Goal: Task Accomplishment & Management: Manage account settings

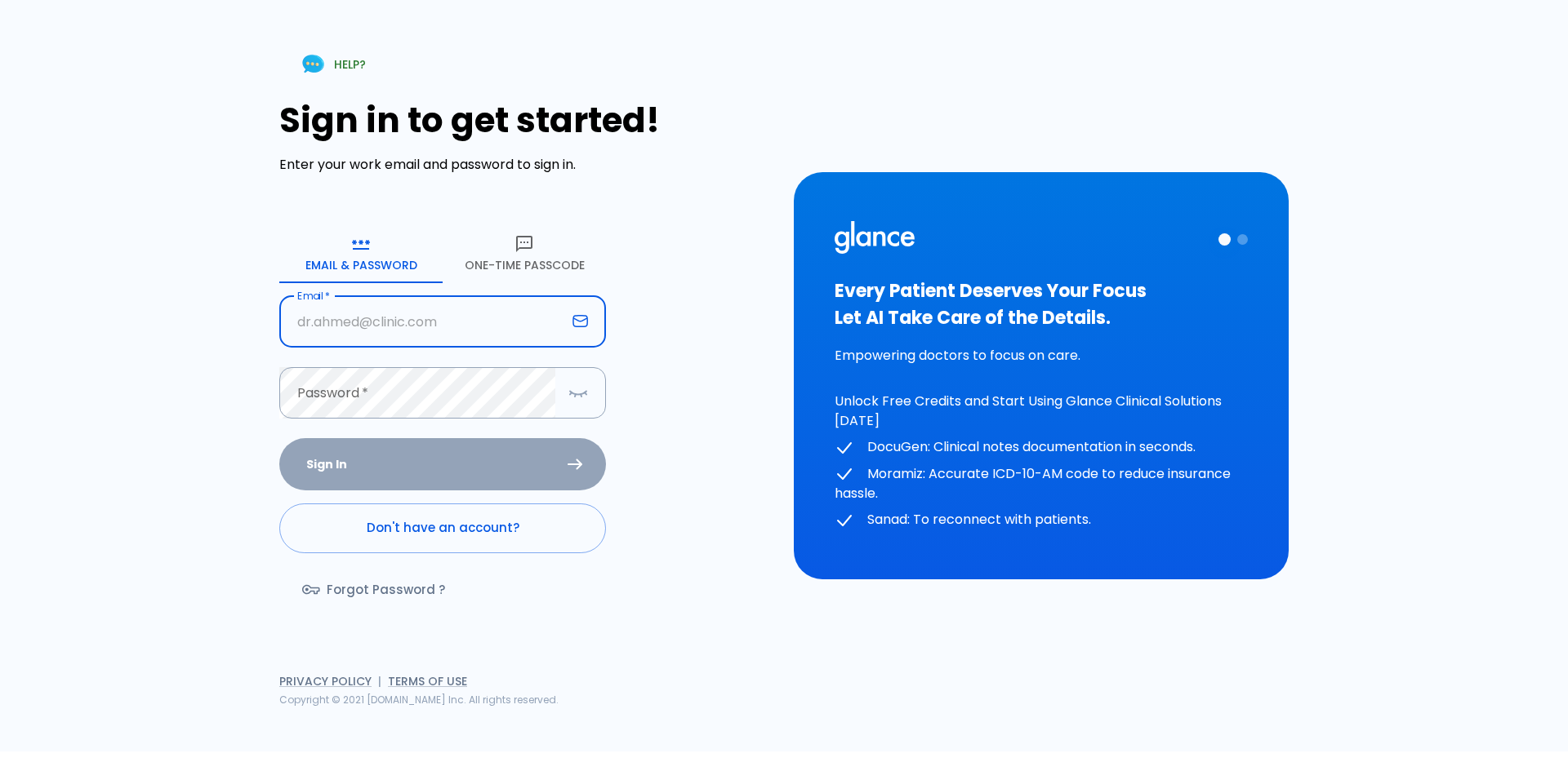
click at [337, 329] on input "text" at bounding box center [423, 322] width 287 height 52
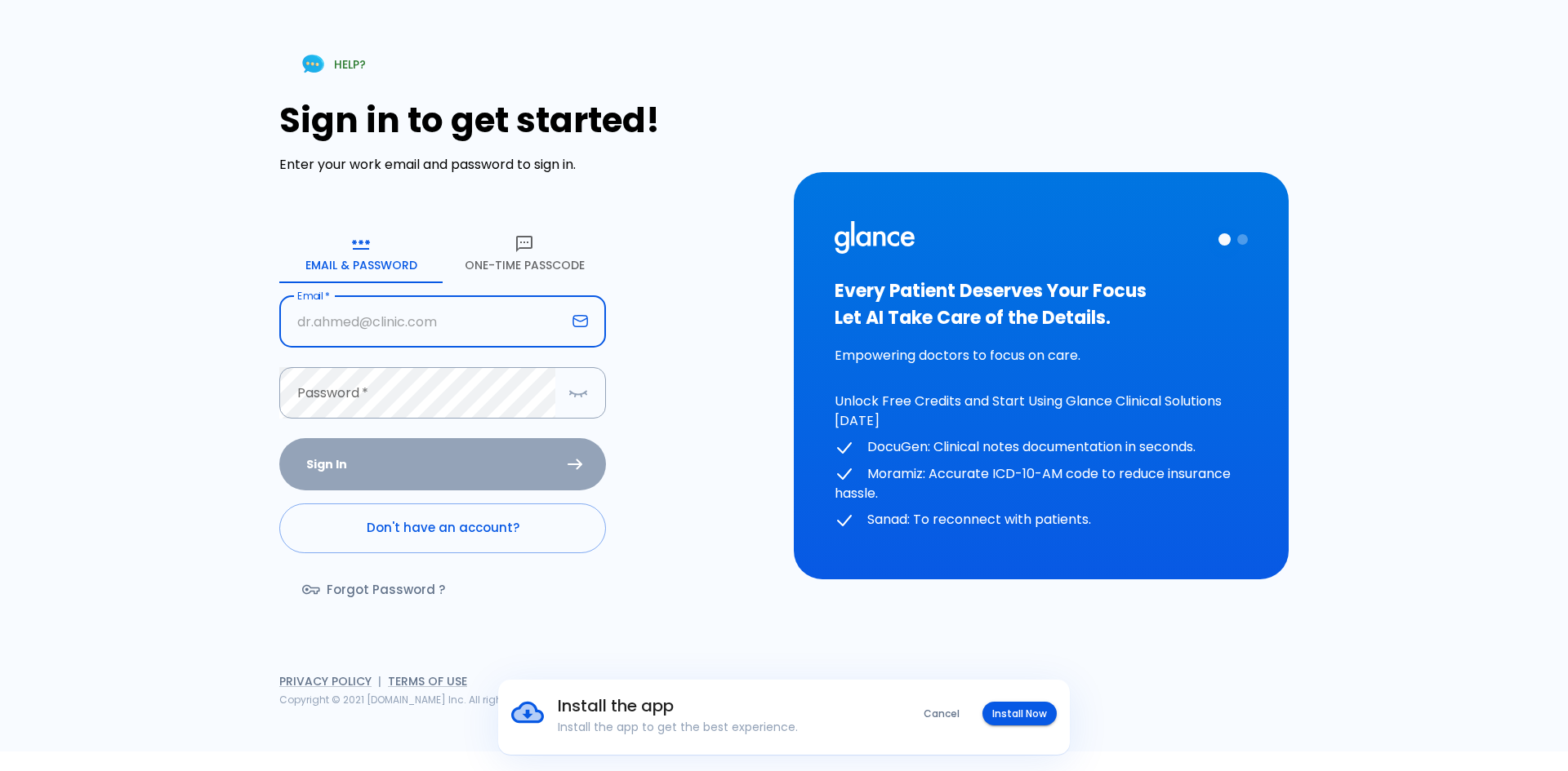
type input "0555378697"
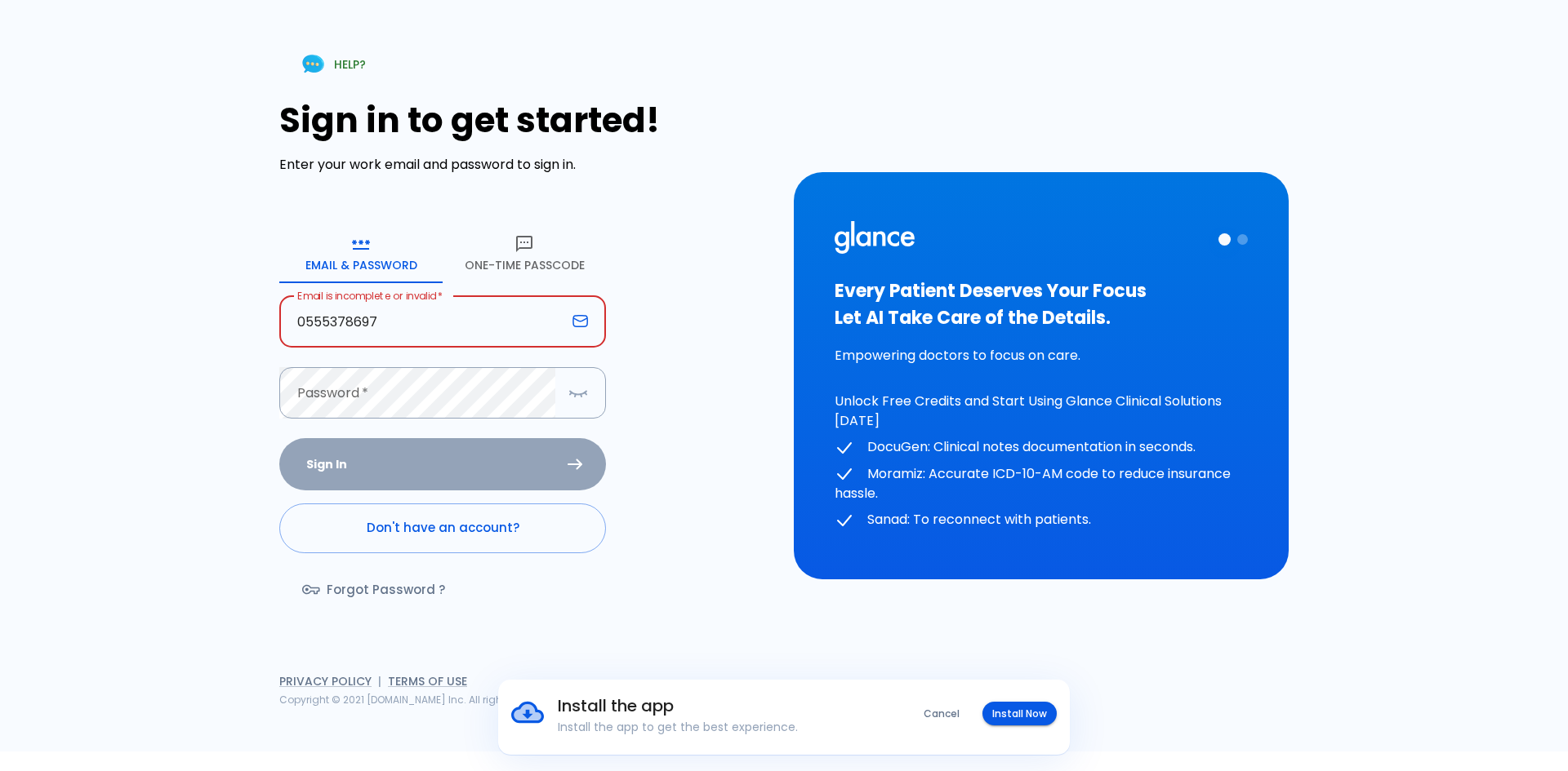
click at [421, 329] on input "0555378697" at bounding box center [423, 322] width 287 height 52
click at [519, 256] on button "One-Time Passcode" at bounding box center [524, 254] width 163 height 59
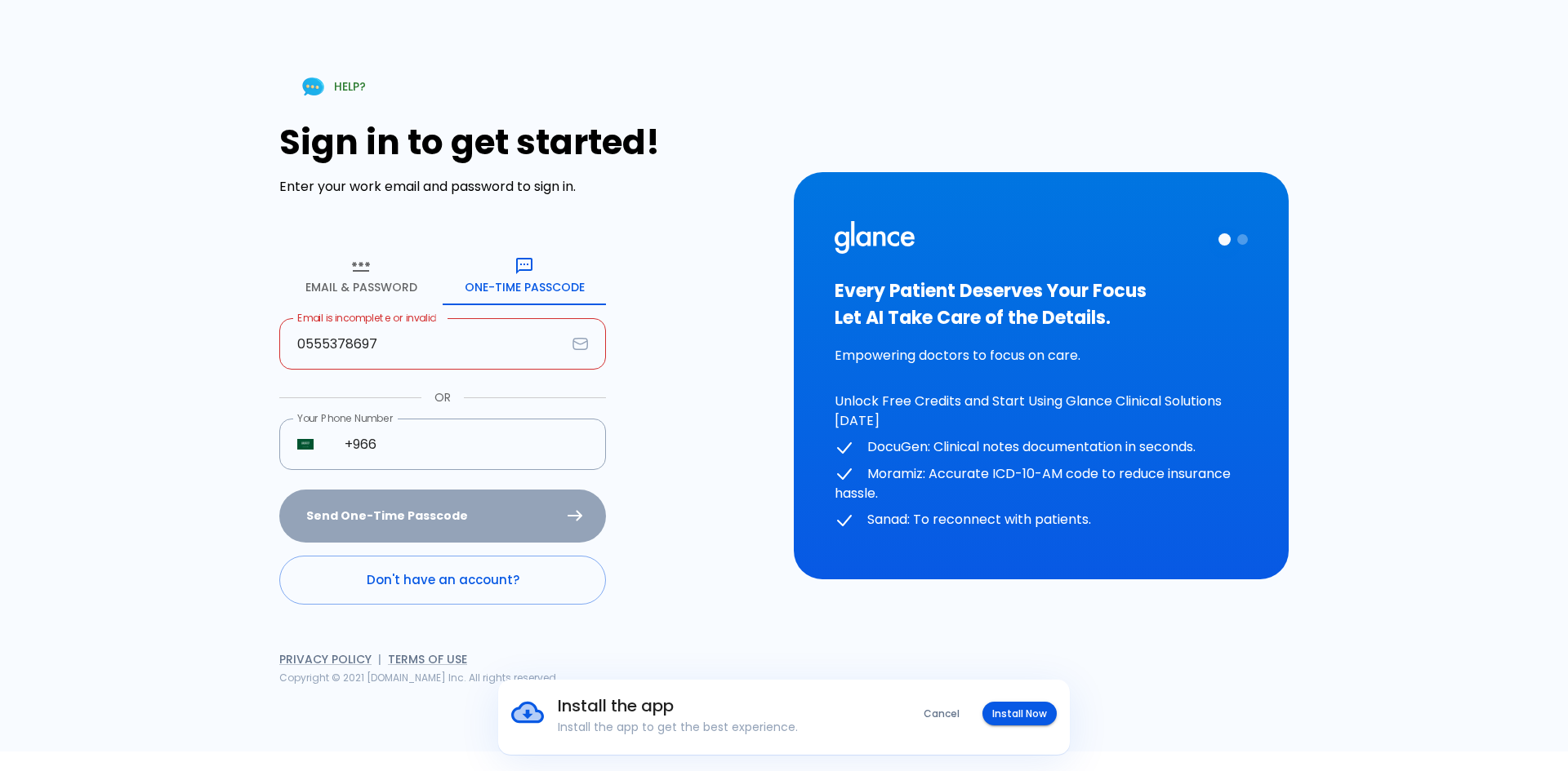
click at [443, 339] on input "0555378697" at bounding box center [423, 344] width 287 height 52
click at [434, 331] on input "0555378697" at bounding box center [423, 344] width 287 height 52
type input "[EMAIL_ADDRESS]"
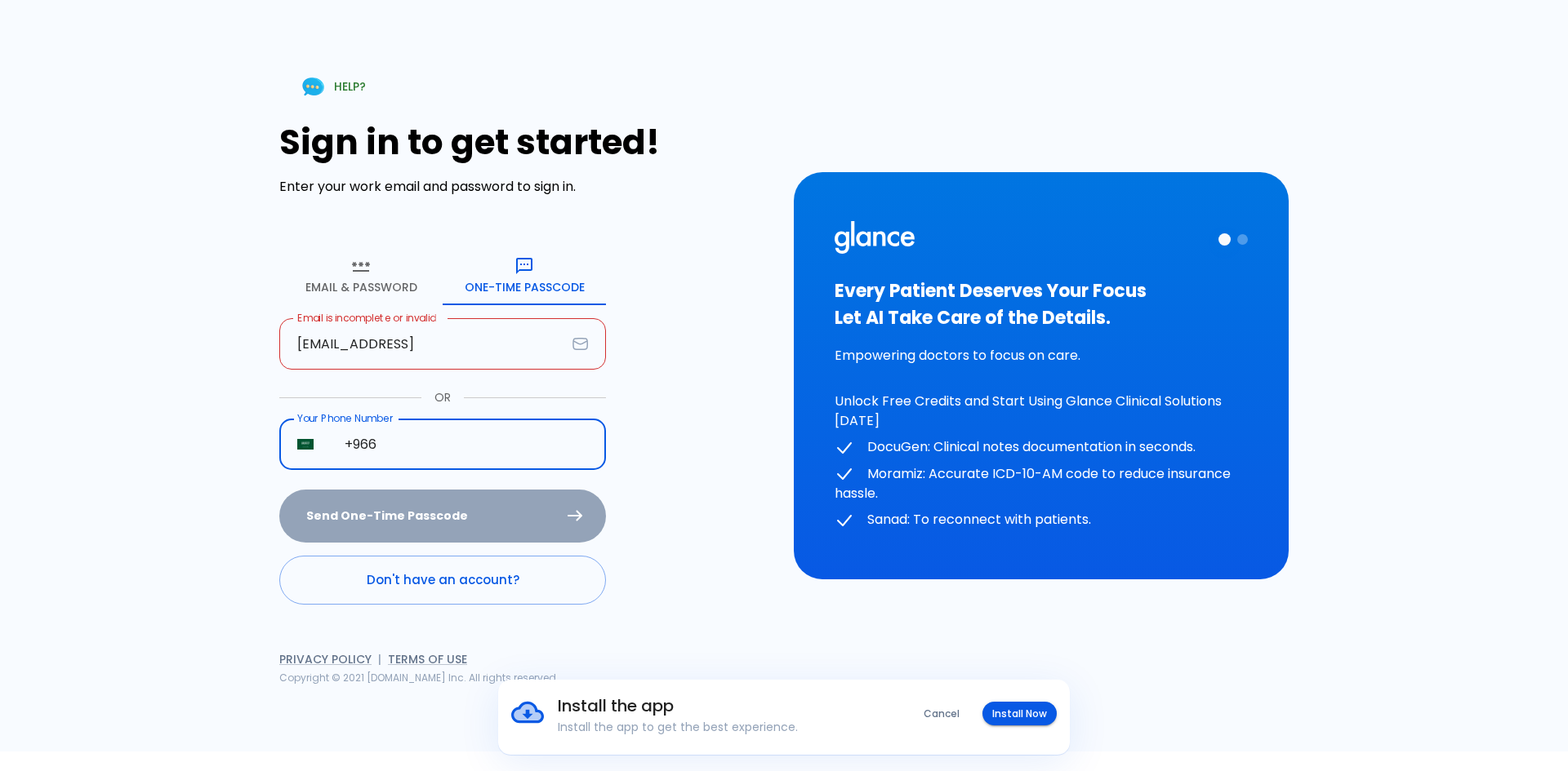
click at [454, 452] on input "+966" at bounding box center [466, 444] width 280 height 52
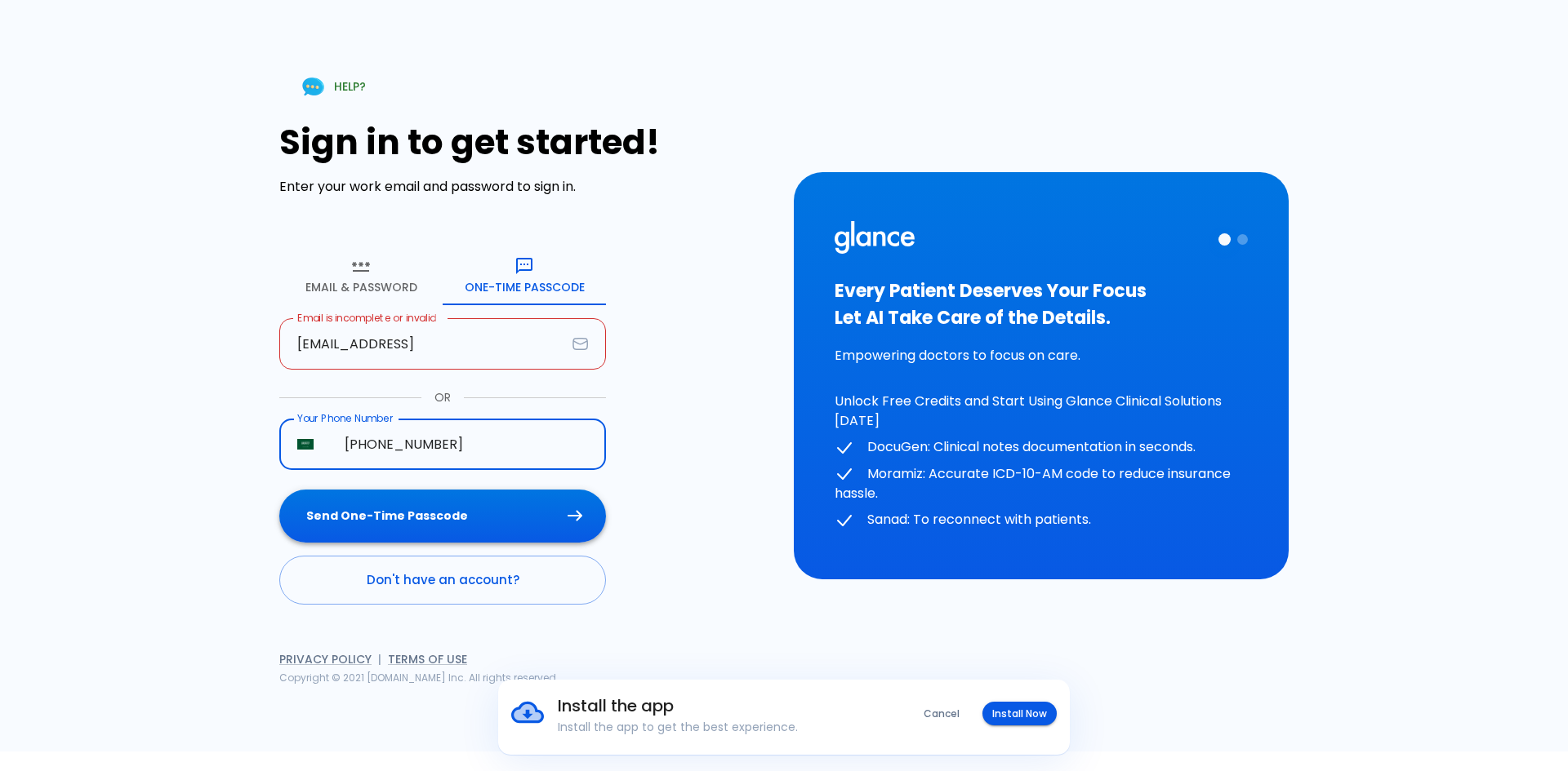
type input "[PHONE_NUMBER]"
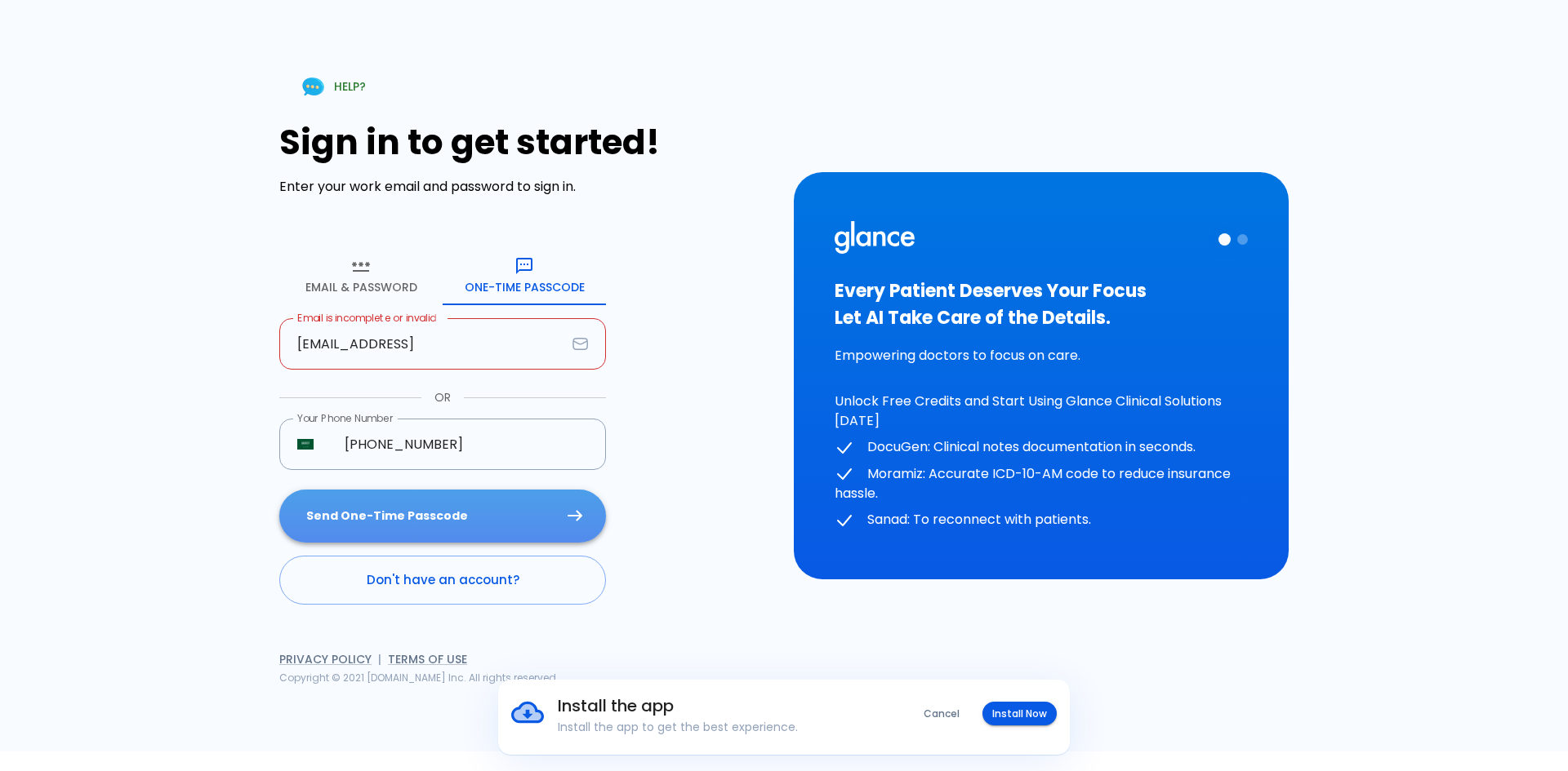
click at [420, 528] on button "Send One-Time Passcode" at bounding box center [443, 516] width 327 height 53
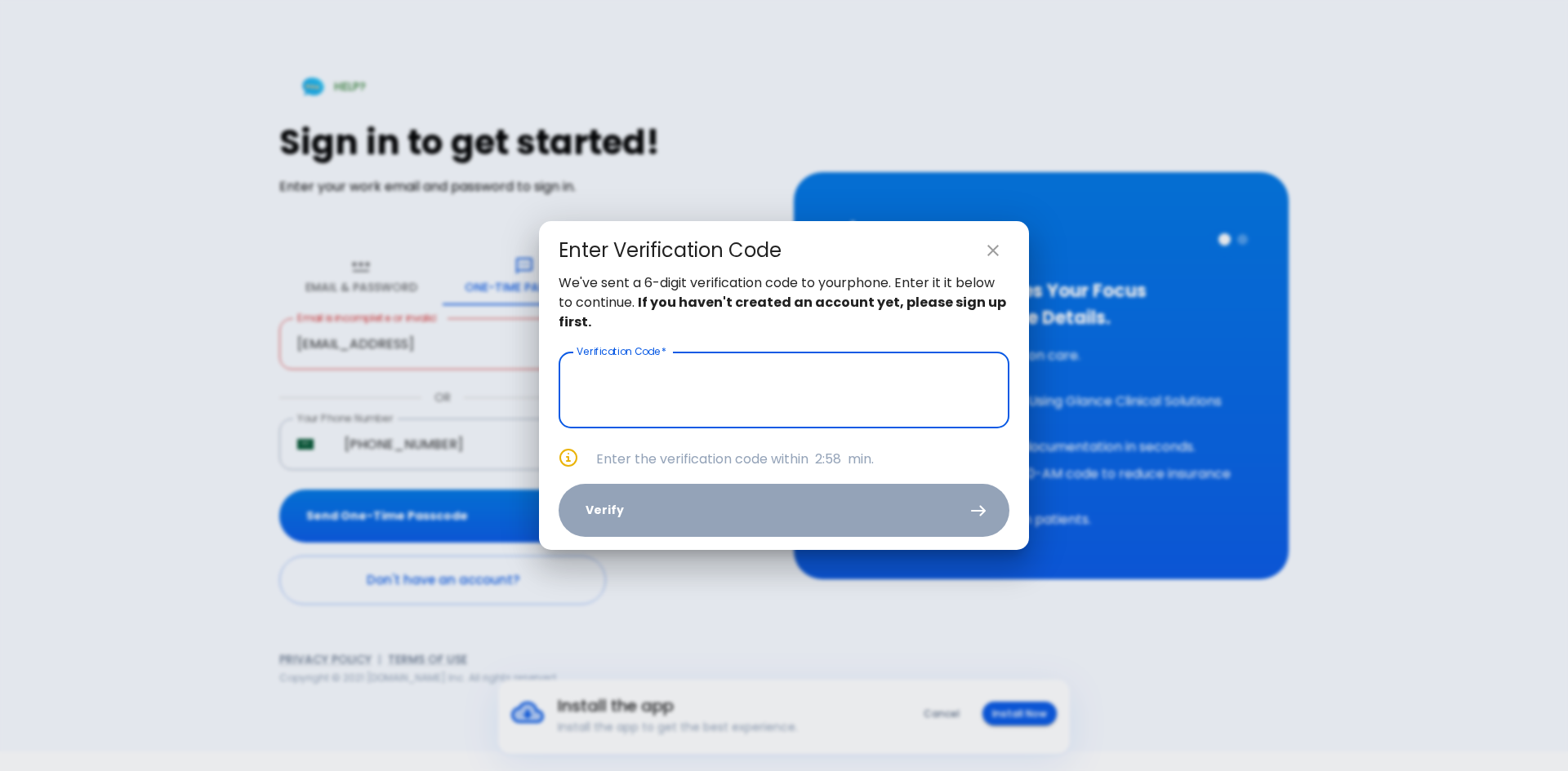
click at [605, 382] on input "text" at bounding box center [784, 390] width 451 height 77
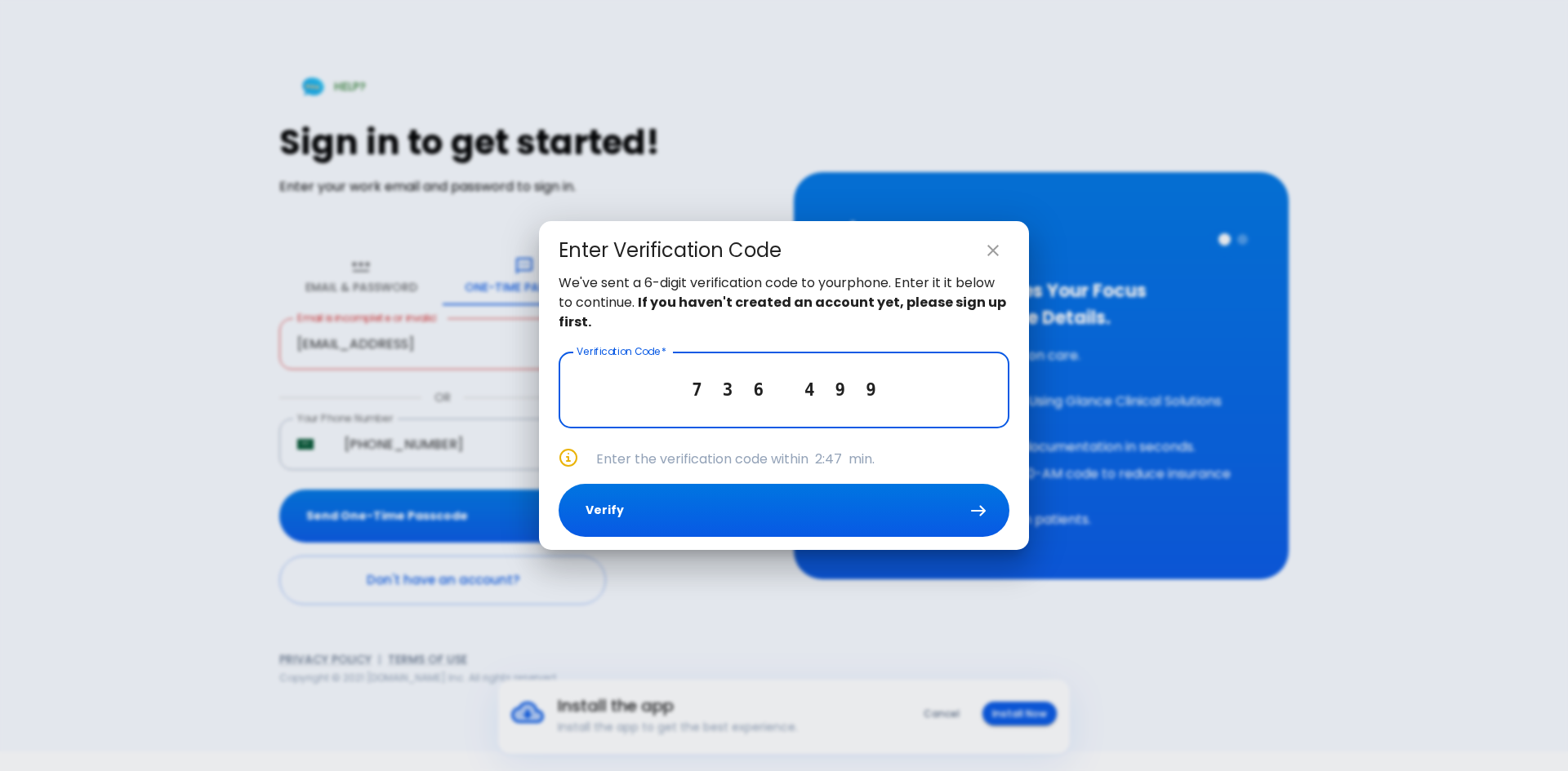
type input "7 3 6 4 9 9"
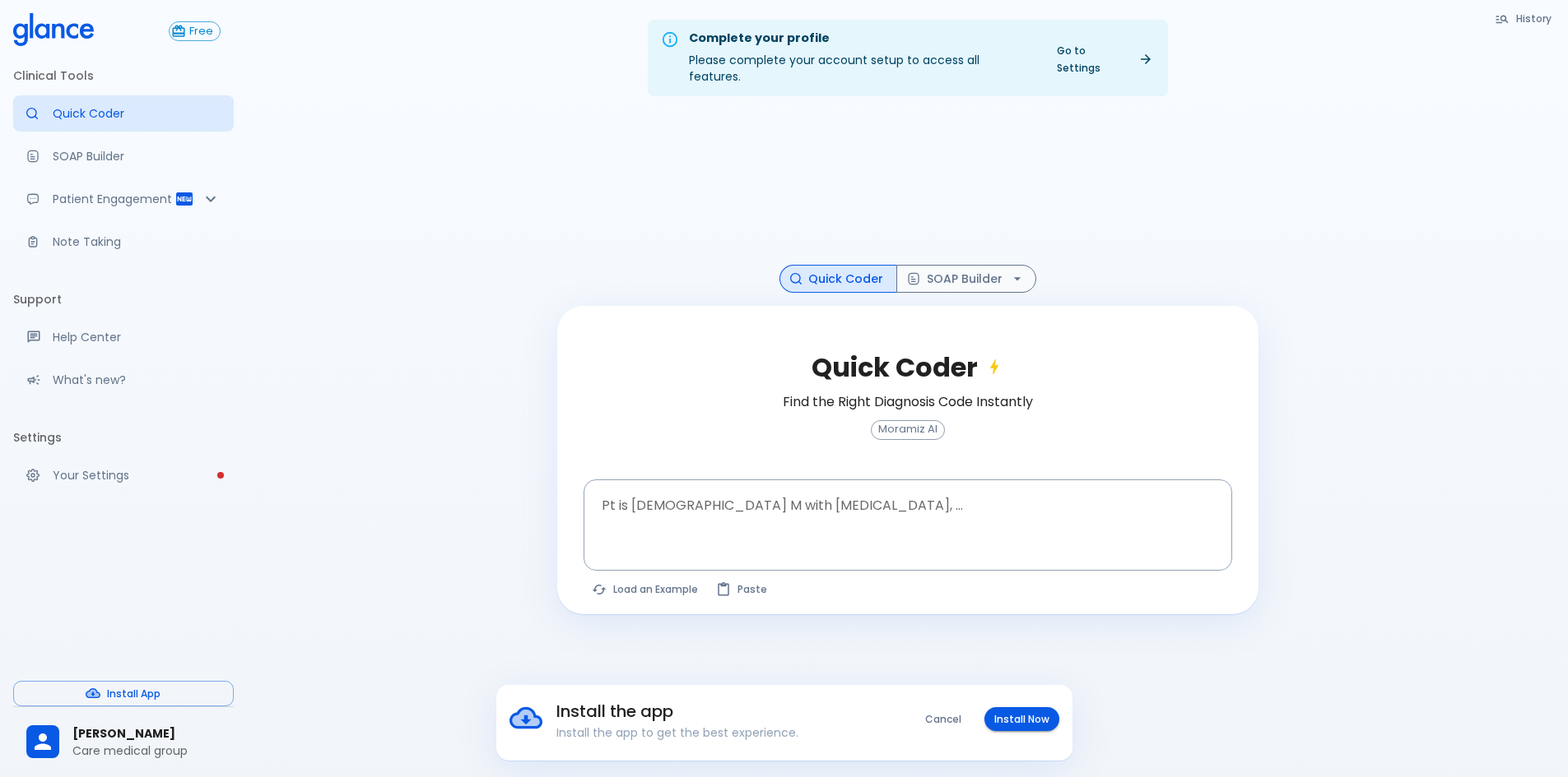
click at [1371, 331] on div "Complete your profile Please complete your account setup to access all features…" at bounding box center [907, 408] width 1321 height 817
click at [1040, 718] on button "Install Now" at bounding box center [1022, 719] width 75 height 24
